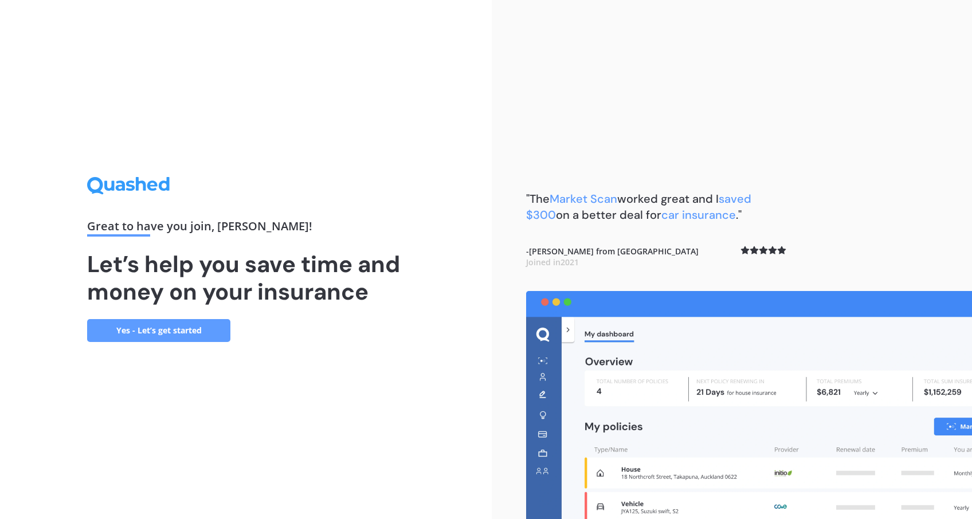
click at [190, 326] on link "Yes - Let’s get started" at bounding box center [158, 330] width 143 height 23
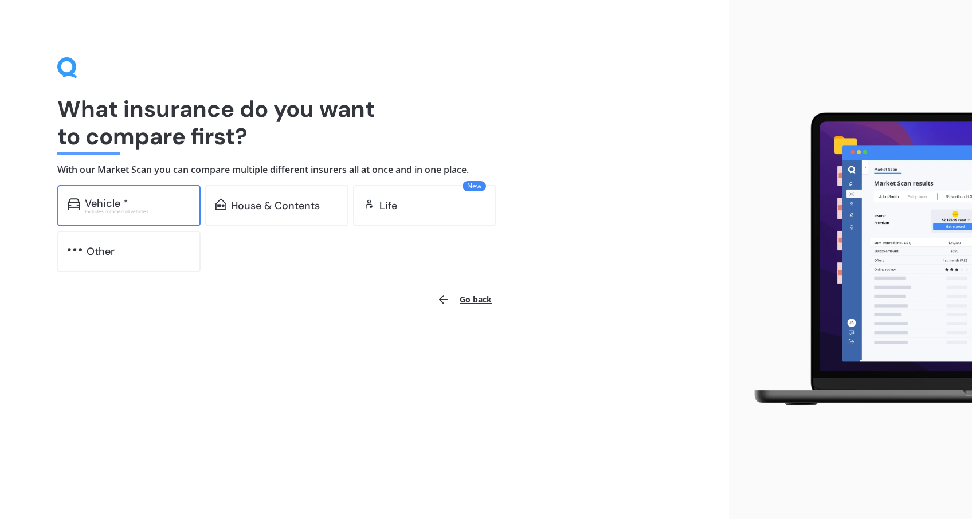
click at [145, 212] on div "Excludes commercial vehicles" at bounding box center [137, 211] width 105 height 5
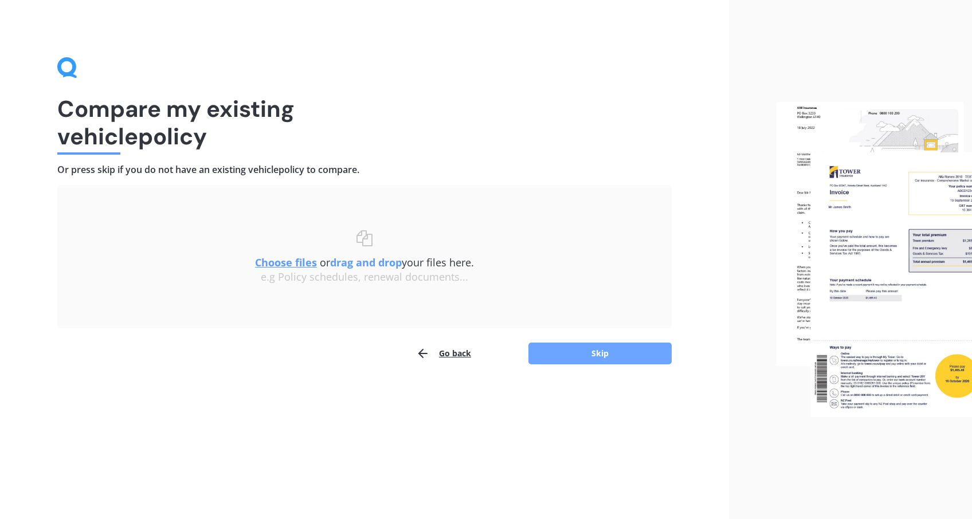
click at [582, 353] on button "Skip" at bounding box center [600, 354] width 143 height 22
